Goal: Transaction & Acquisition: Purchase product/service

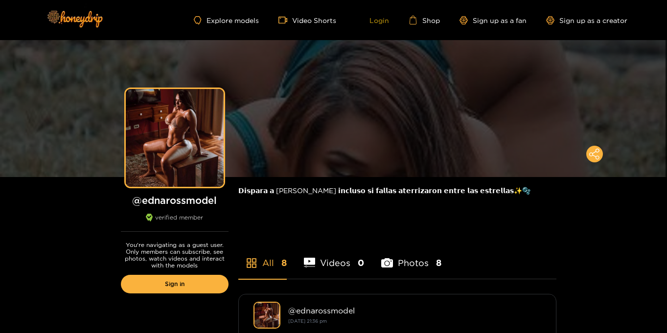
click at [373, 17] on link "Login" at bounding box center [372, 20] width 33 height 9
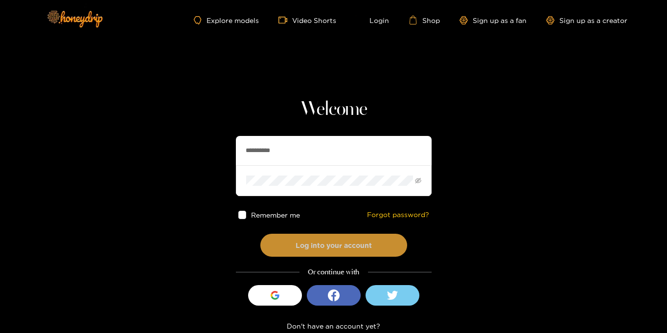
click at [341, 245] on button "Log into your account" at bounding box center [333, 245] width 147 height 23
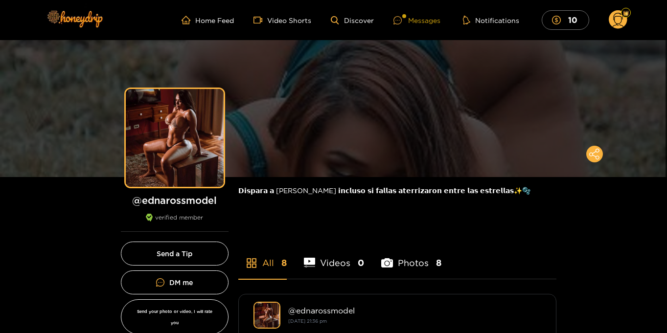
click at [427, 23] on div "Messages" at bounding box center [416, 20] width 47 height 11
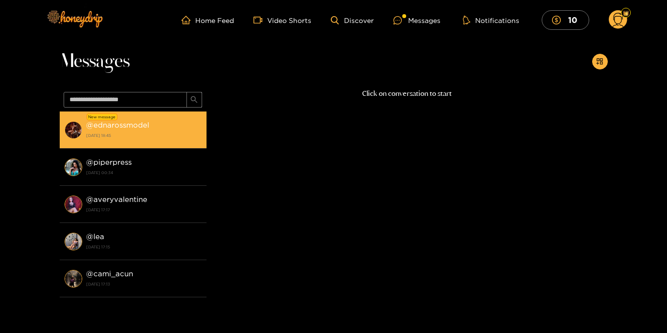
click at [160, 137] on strong "6 October 2025 18:45" at bounding box center [143, 135] width 115 height 9
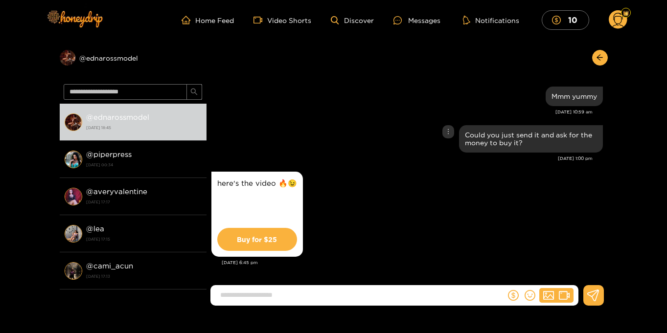
scroll to position [980, 0]
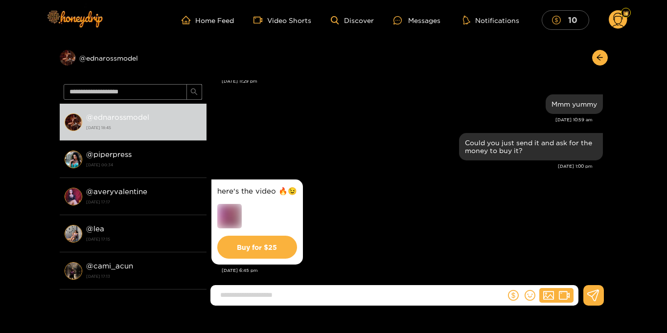
click at [575, 17] on mark "10" at bounding box center [573, 20] width 12 height 10
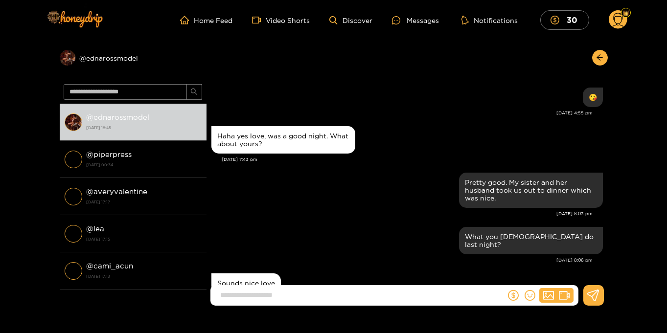
scroll to position [980, 0]
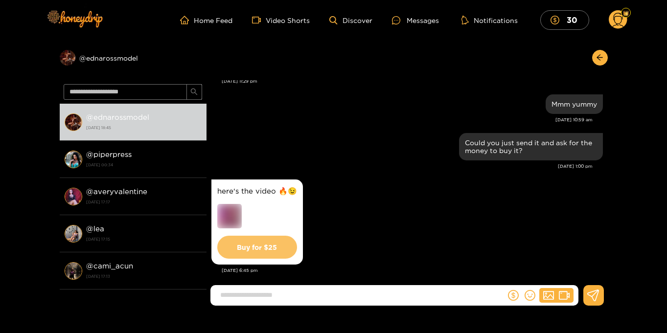
click at [242, 237] on button "Buy for $ 25" at bounding box center [257, 247] width 80 height 23
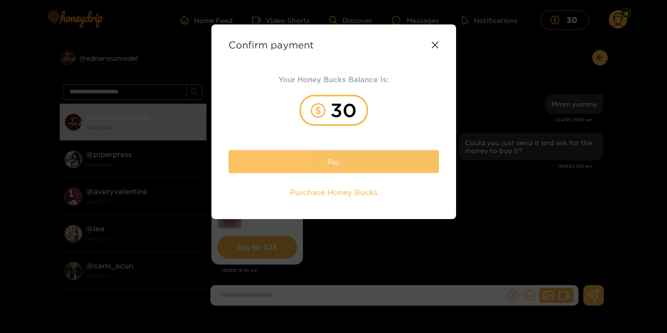
click at [335, 164] on button "Pay" at bounding box center [334, 161] width 210 height 23
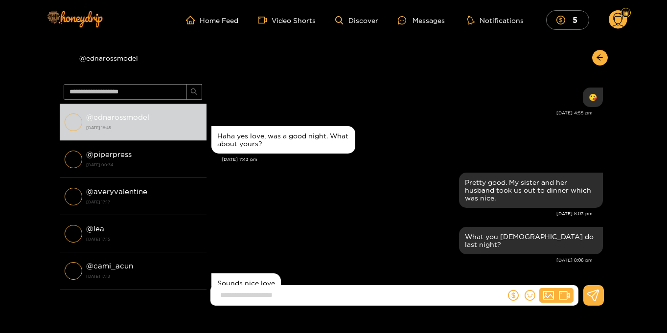
scroll to position [952, 0]
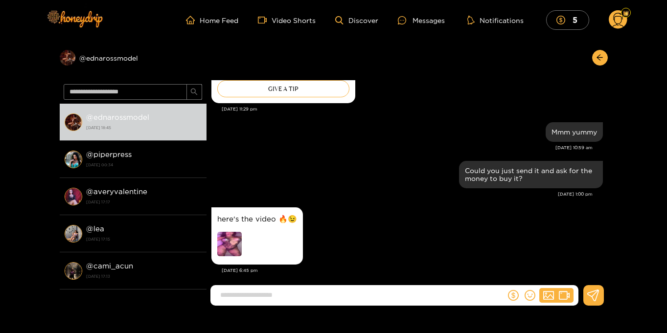
click at [622, 23] on circle at bounding box center [618, 19] width 19 height 19
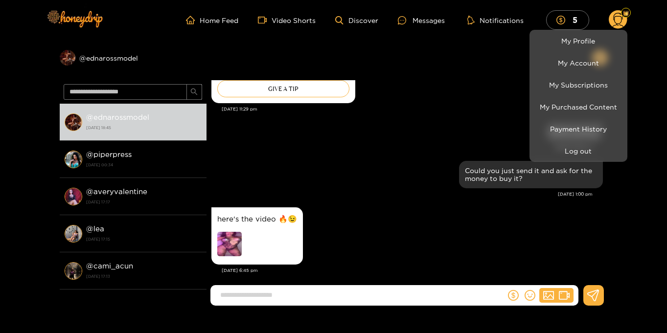
drag, startPoint x: 634, startPoint y: 227, endPoint x: 627, endPoint y: 234, distance: 9.7
click at [634, 228] on div at bounding box center [333, 166] width 667 height 333
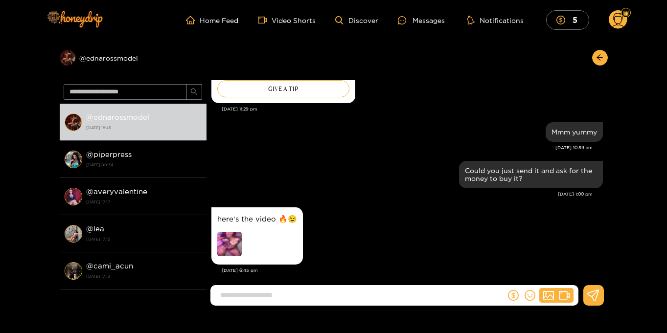
click at [418, 298] on input at bounding box center [360, 295] width 290 height 16
type input "**********"
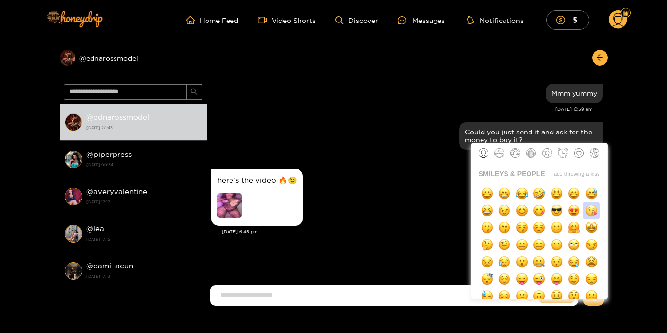
click at [591, 213] on img "button" at bounding box center [591, 211] width 12 height 12
type input "**"
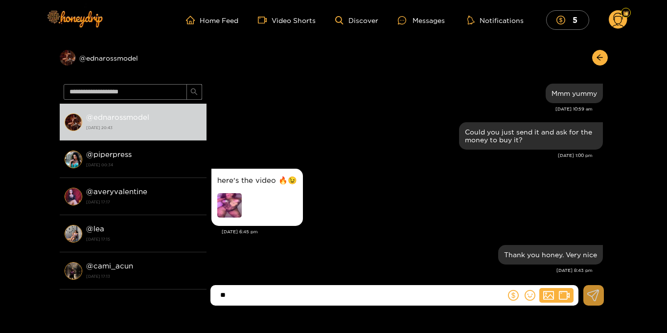
click at [600, 300] on button at bounding box center [593, 295] width 21 height 21
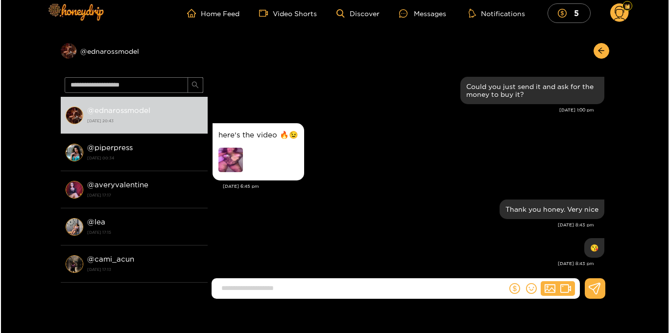
scroll to position [0, 0]
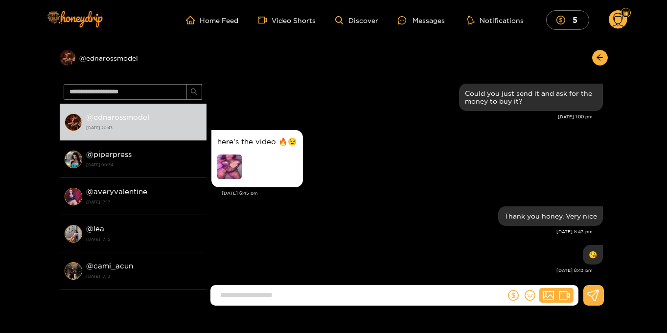
click at [232, 155] on img at bounding box center [229, 167] width 24 height 24
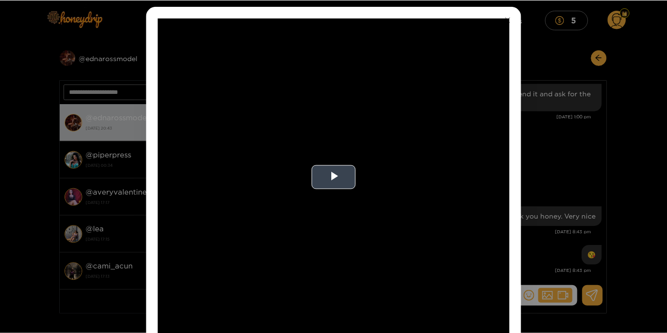
scroll to position [42, 0]
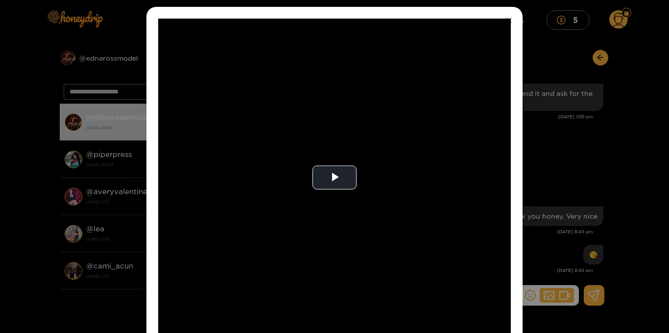
click at [507, 20] on icon "close" at bounding box center [508, 20] width 5 height 5
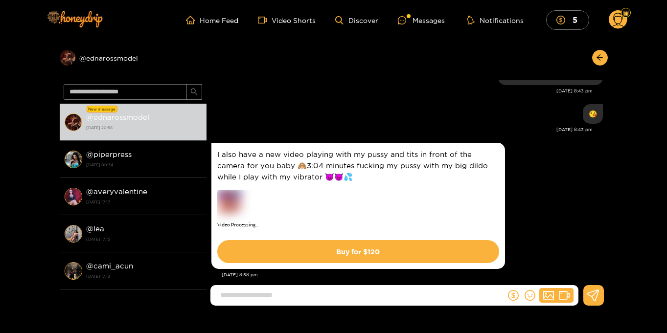
scroll to position [1, 0]
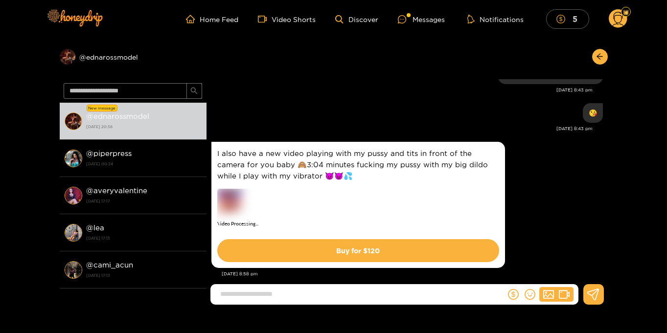
click at [576, 20] on mark "5" at bounding box center [575, 19] width 8 height 10
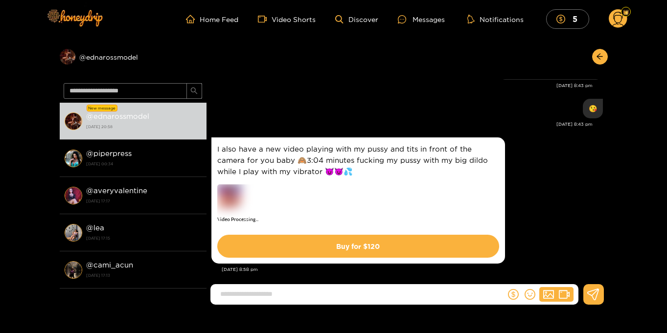
click at [621, 23] on circle at bounding box center [618, 18] width 19 height 19
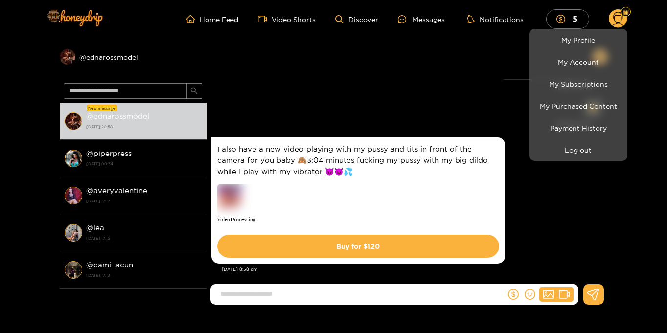
click at [650, 45] on div at bounding box center [333, 166] width 667 height 333
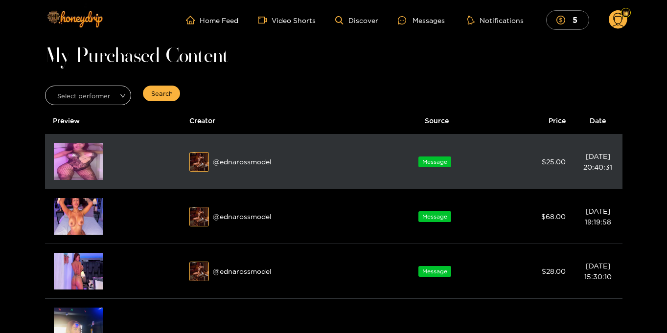
click at [71, 168] on img at bounding box center [78, 161] width 49 height 37
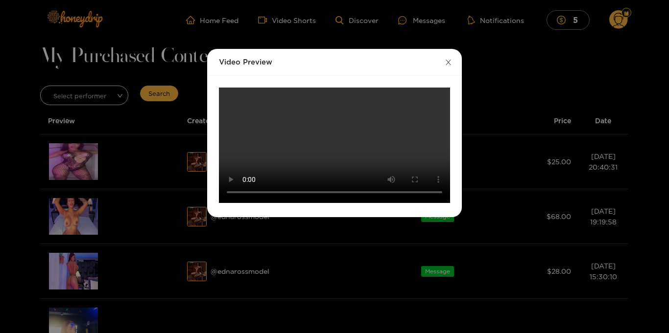
click at [445, 62] on icon "close" at bounding box center [447, 62] width 7 height 7
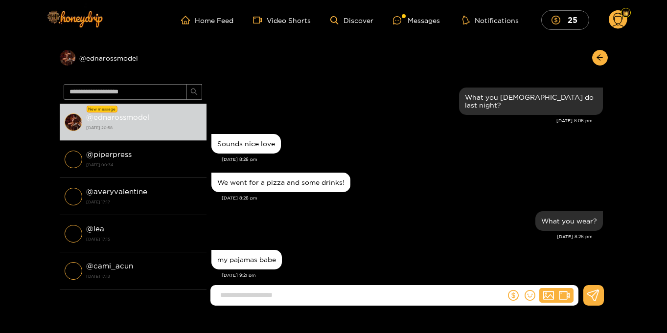
scroll to position [1016, 0]
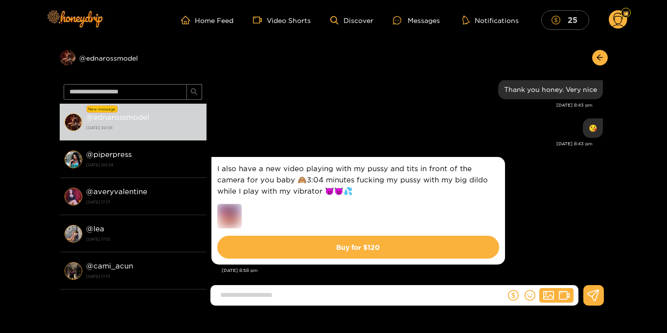
click at [567, 20] on mark "25" at bounding box center [572, 20] width 13 height 10
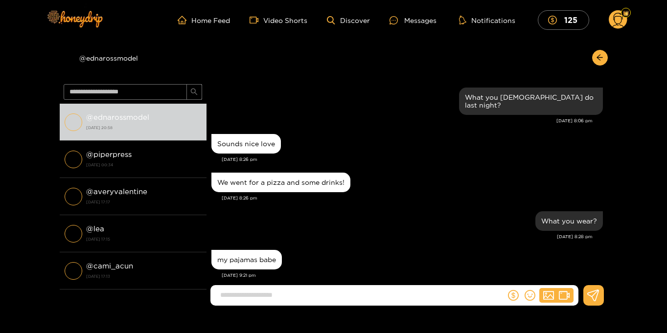
scroll to position [1016, 0]
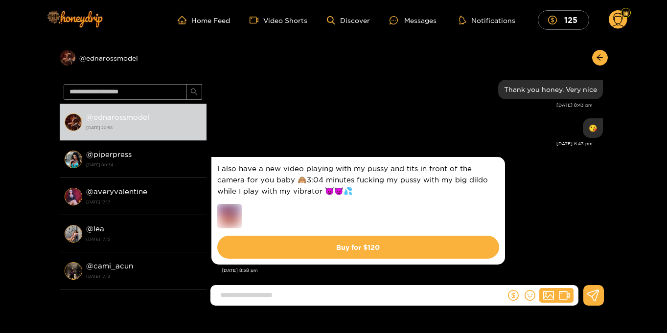
click at [618, 23] on icon at bounding box center [617, 21] width 11 height 17
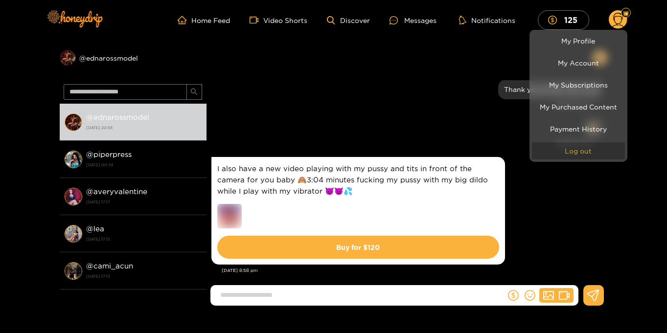
click at [584, 154] on button "Log out" at bounding box center [578, 150] width 93 height 17
